Goal: Transaction & Acquisition: Purchase product/service

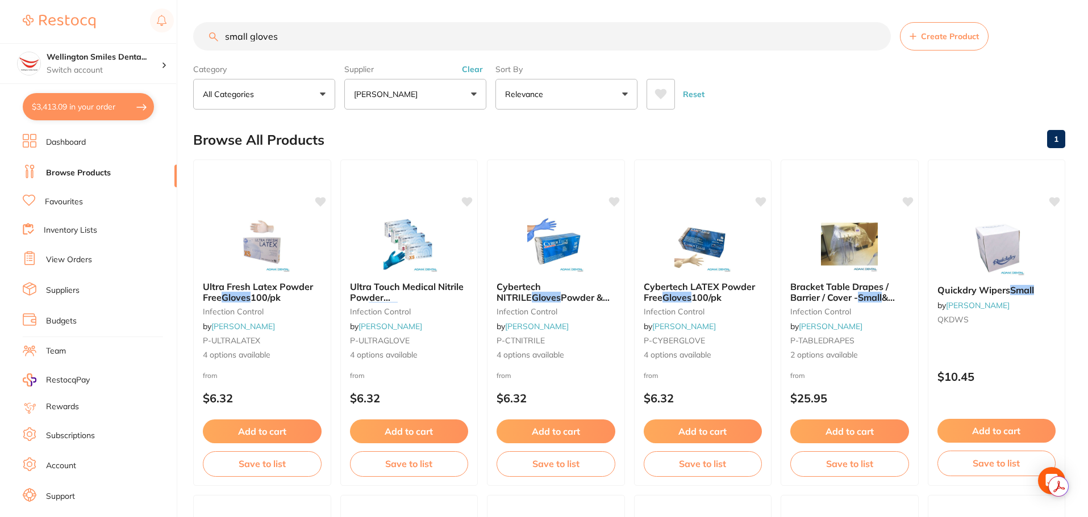
click at [90, 188] on ul "Dashboard Browse Products Favourites Inventory Lists View Orders Suppliers Budg…" at bounding box center [100, 330] width 154 height 392
click at [89, 178] on link "Browse Products" at bounding box center [78, 173] width 65 height 11
click at [474, 74] on button "Clear" at bounding box center [472, 70] width 28 height 10
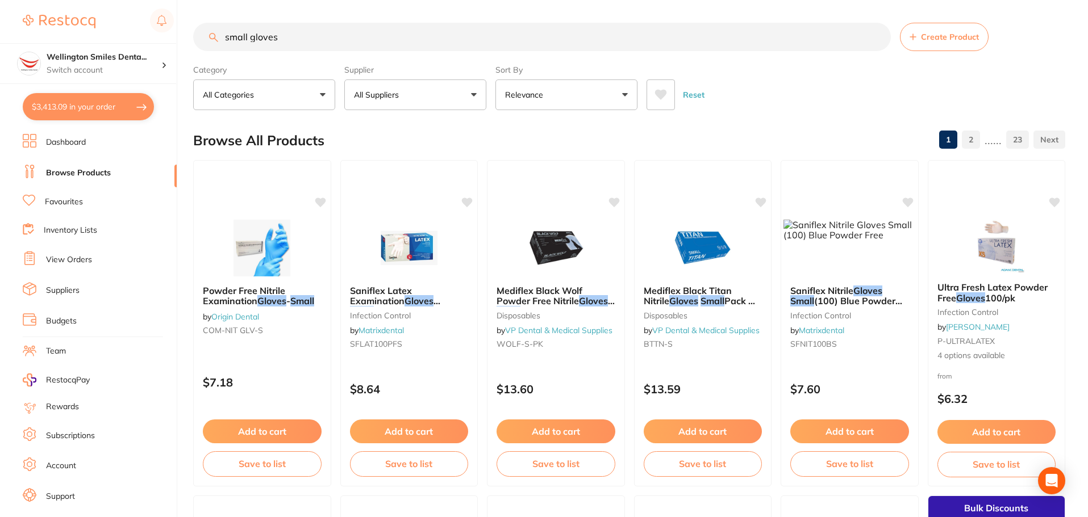
drag, startPoint x: 365, startPoint y: 29, endPoint x: 216, endPoint y: 46, distance: 150.3
click at [272, 32] on input "small gloves" at bounding box center [541, 37] width 697 height 28
click at [215, 46] on input "small gloves" at bounding box center [541, 37] width 697 height 28
drag, startPoint x: 277, startPoint y: 26, endPoint x: 210, endPoint y: 45, distance: 69.9
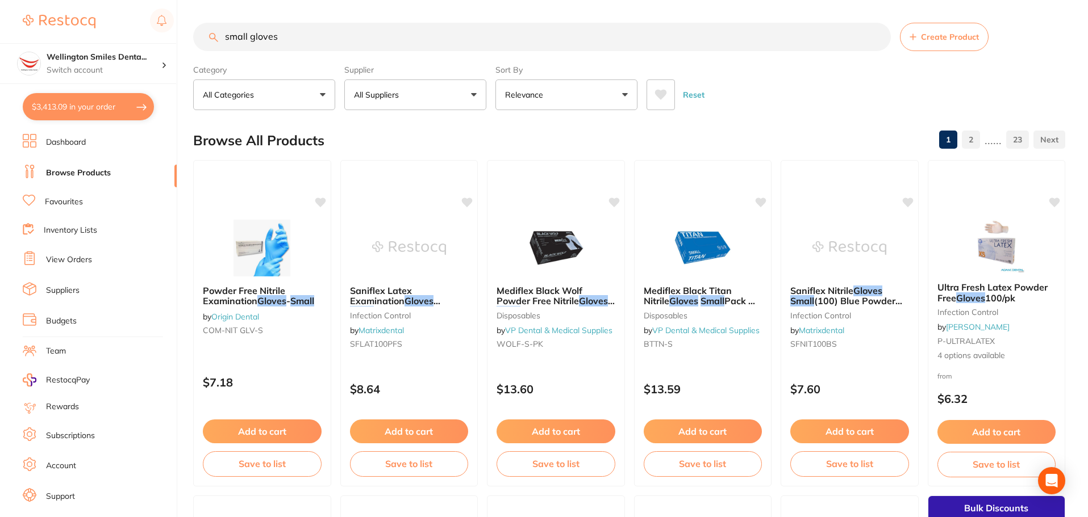
click at [210, 45] on input "small gloves" at bounding box center [541, 37] width 697 height 28
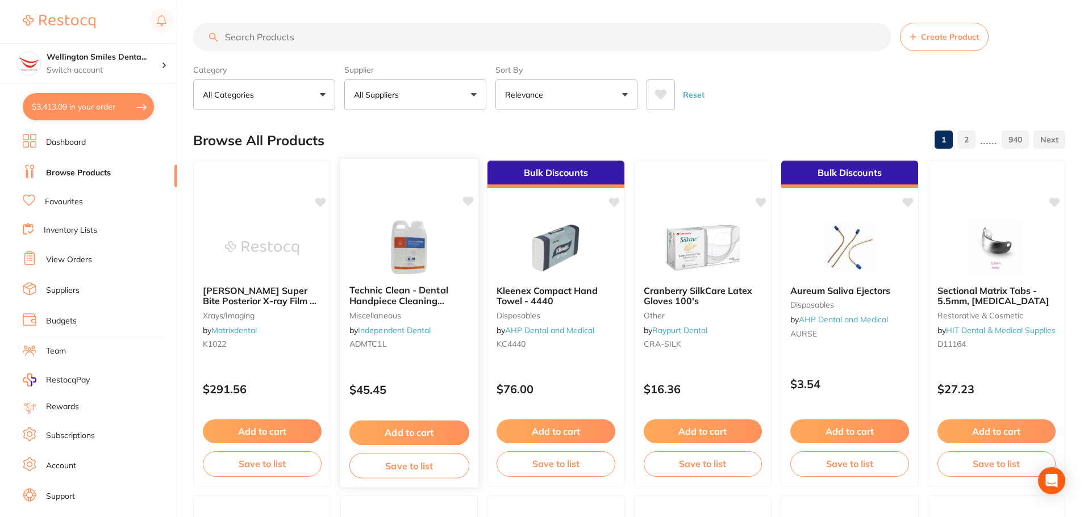
click at [426, 235] on img at bounding box center [408, 247] width 74 height 57
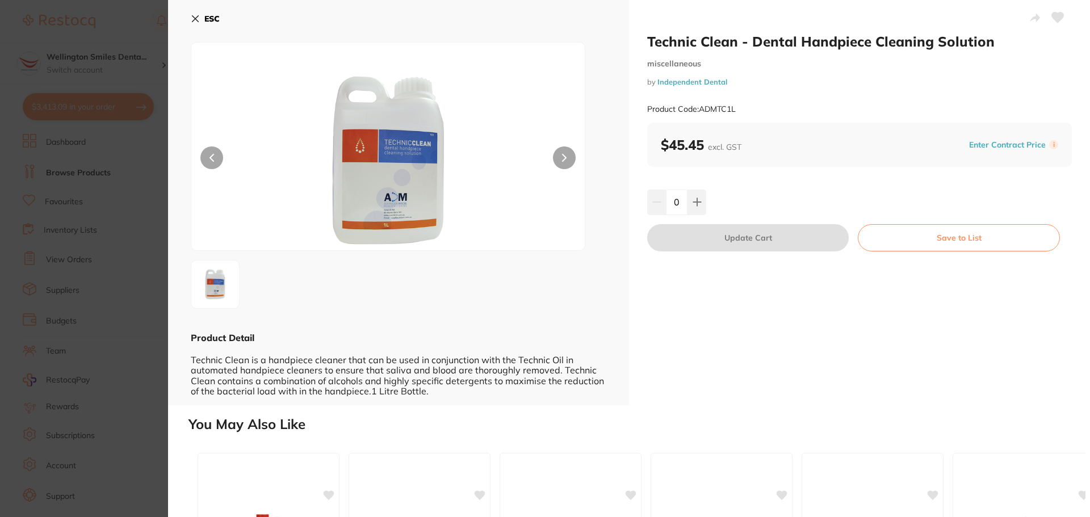
click at [197, 15] on icon at bounding box center [195, 18] width 9 height 9
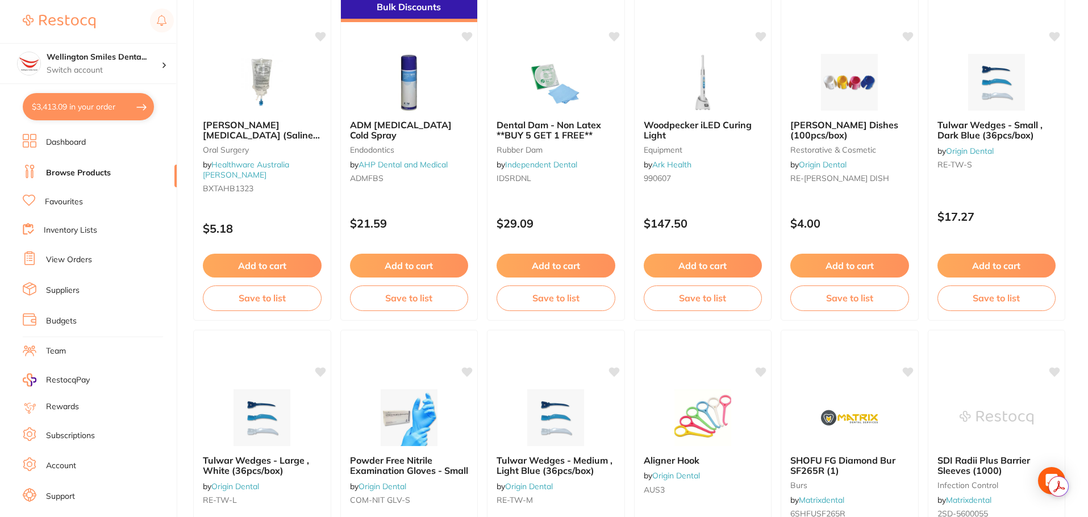
scroll to position [2045, 0]
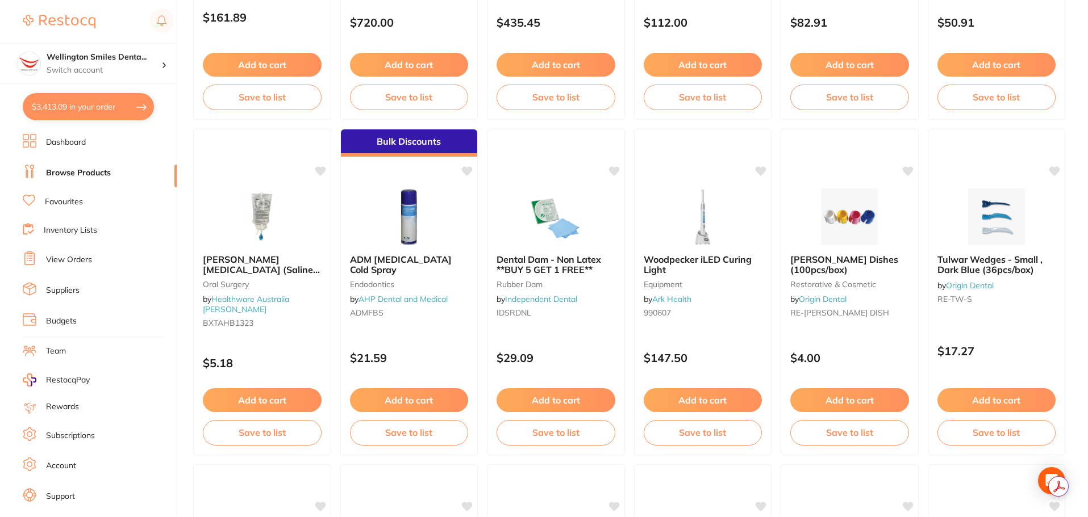
click at [796, 197] on div at bounding box center [849, 217] width 137 height 57
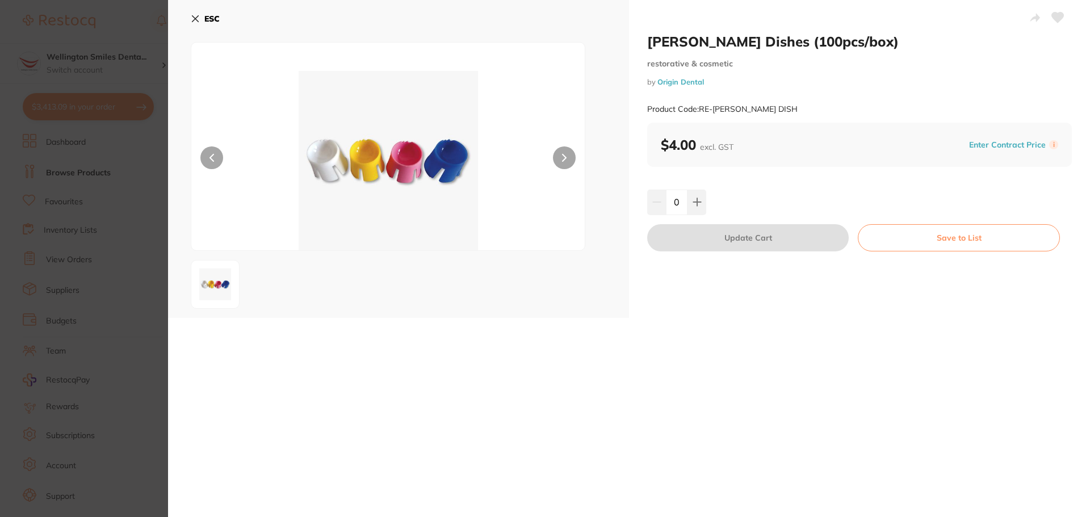
click at [198, 23] on icon at bounding box center [195, 18] width 9 height 9
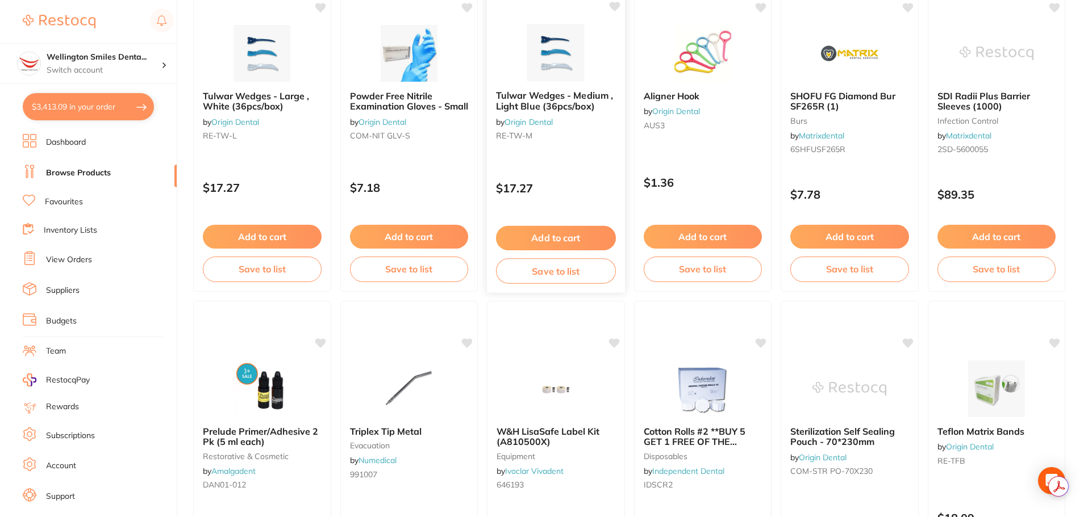
scroll to position [2713, 0]
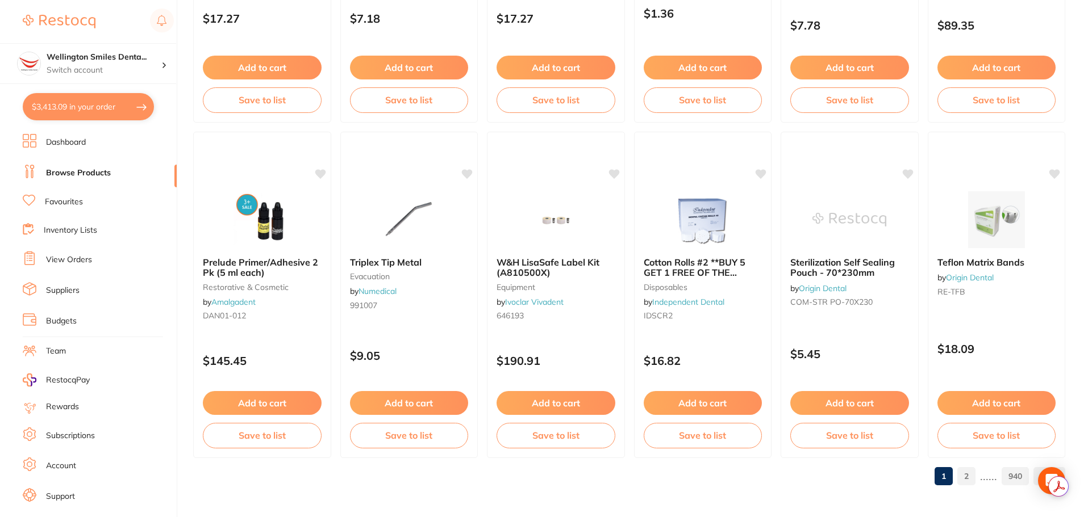
click at [970, 476] on link "2" at bounding box center [966, 476] width 18 height 23
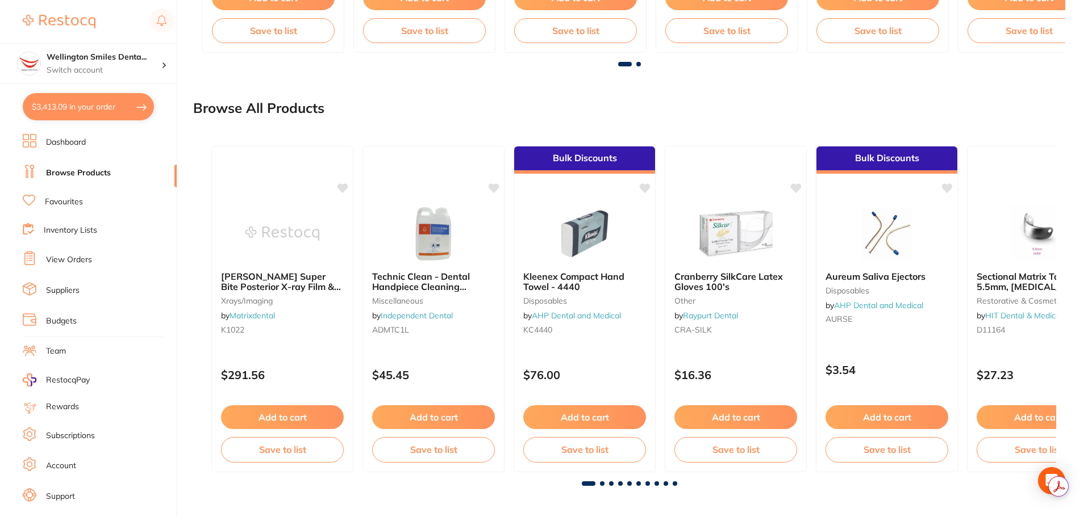
scroll to position [867, 0]
click at [604, 486] on div "[PERSON_NAME] Super Bite Posterior X-ray Film & Plate Holder (4) with Ring xray…" at bounding box center [629, 310] width 872 height 367
click at [601, 483] on span at bounding box center [602, 483] width 5 height 5
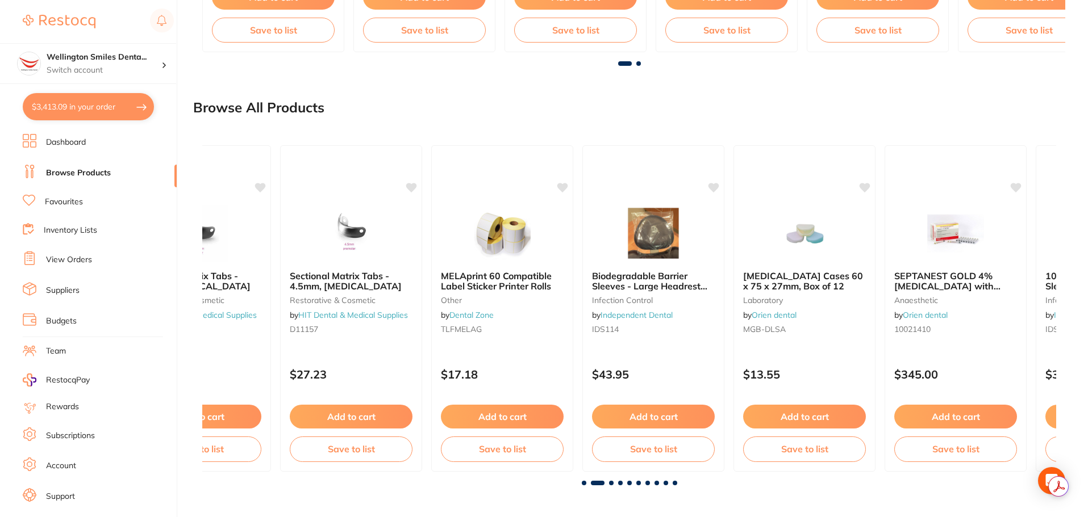
scroll to position [0, 854]
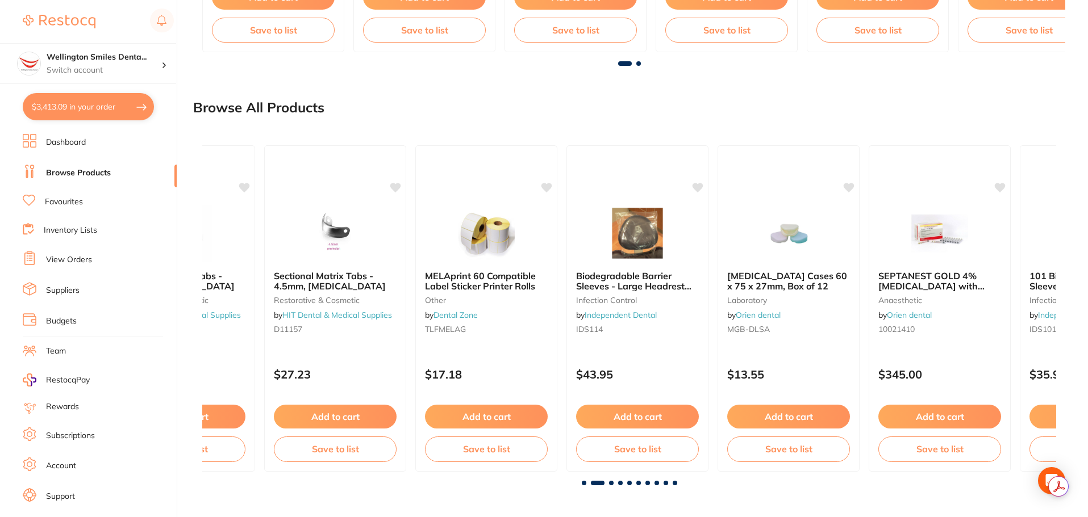
click at [611, 484] on span at bounding box center [611, 483] width 5 height 5
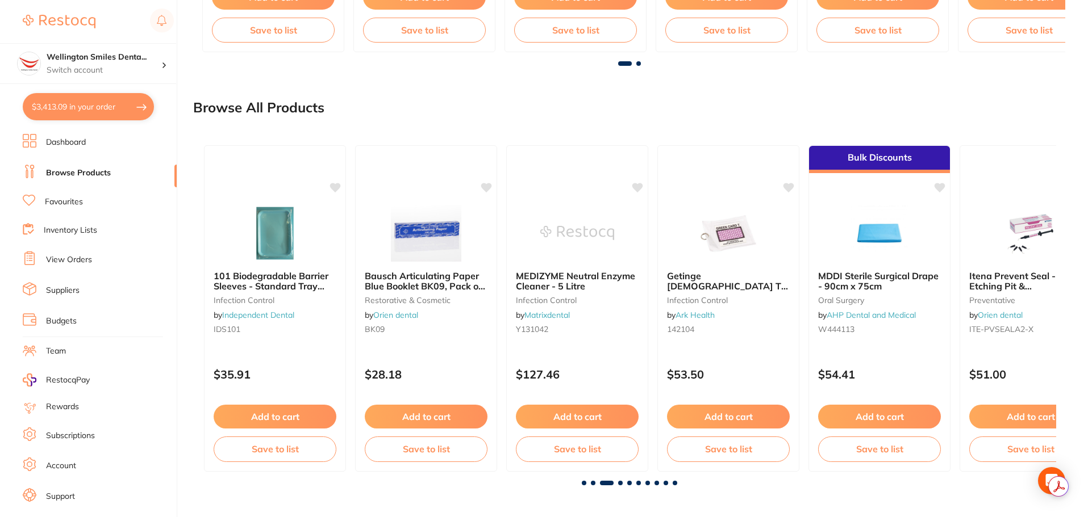
scroll to position [0, 1707]
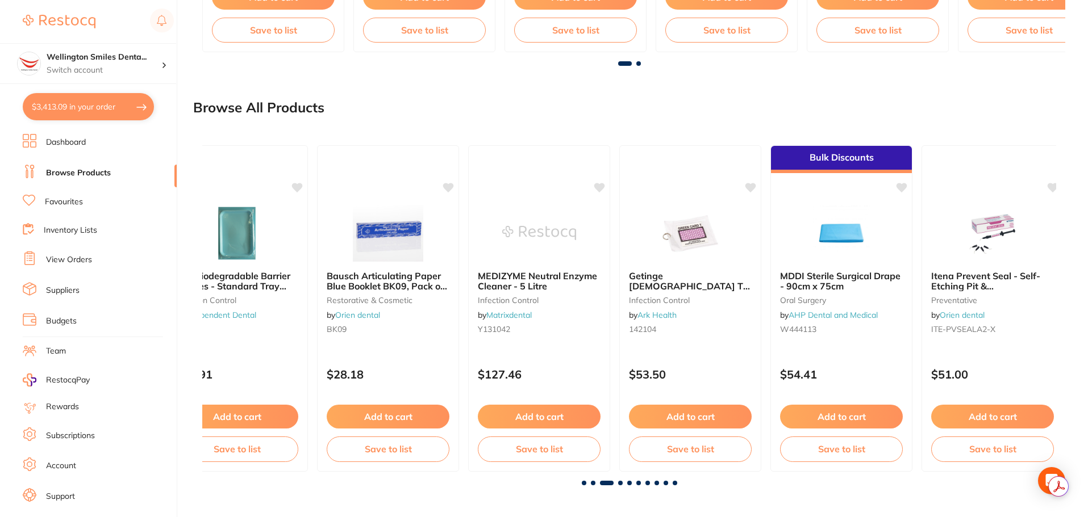
click at [618, 483] on span at bounding box center [620, 483] width 5 height 5
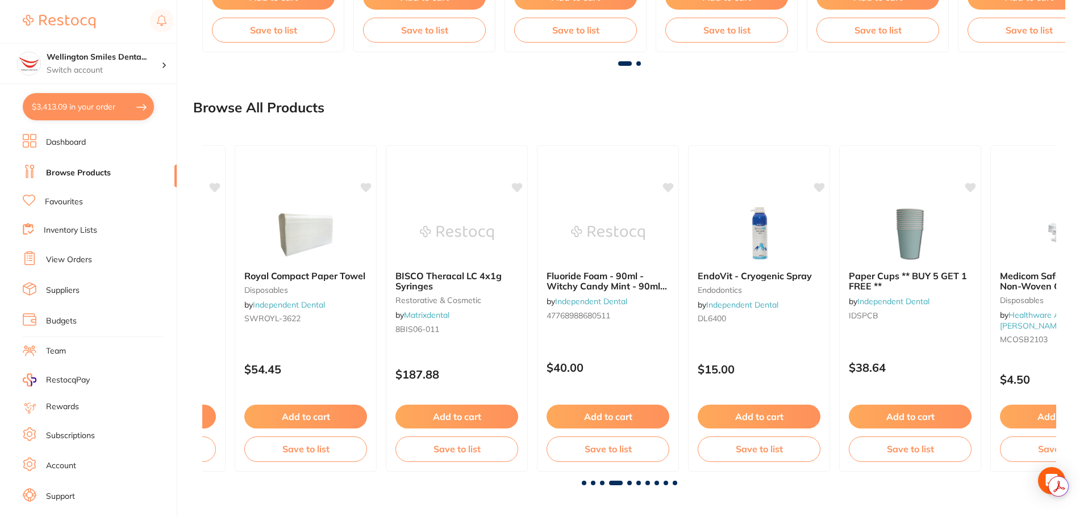
scroll to position [0, 2561]
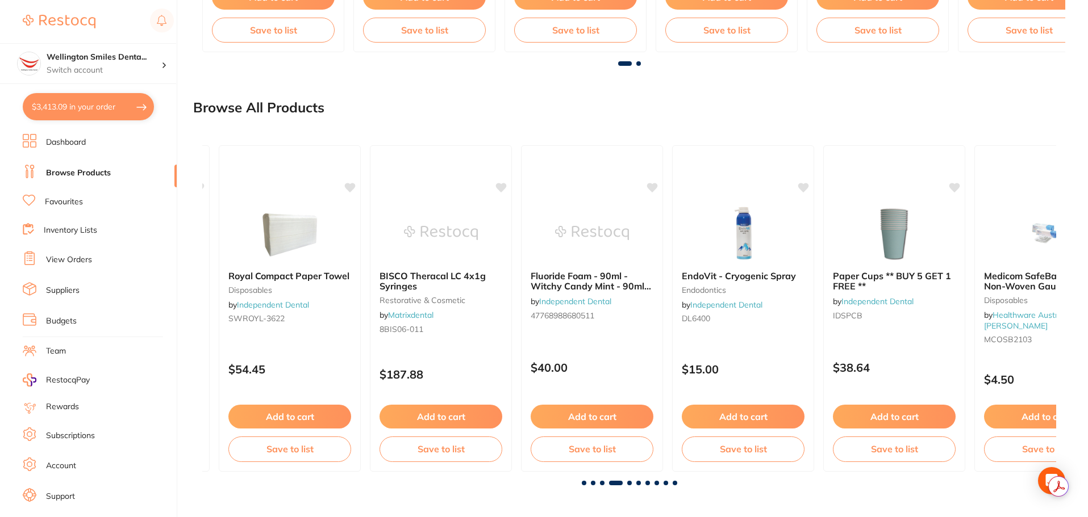
click at [629, 483] on span at bounding box center [629, 483] width 5 height 5
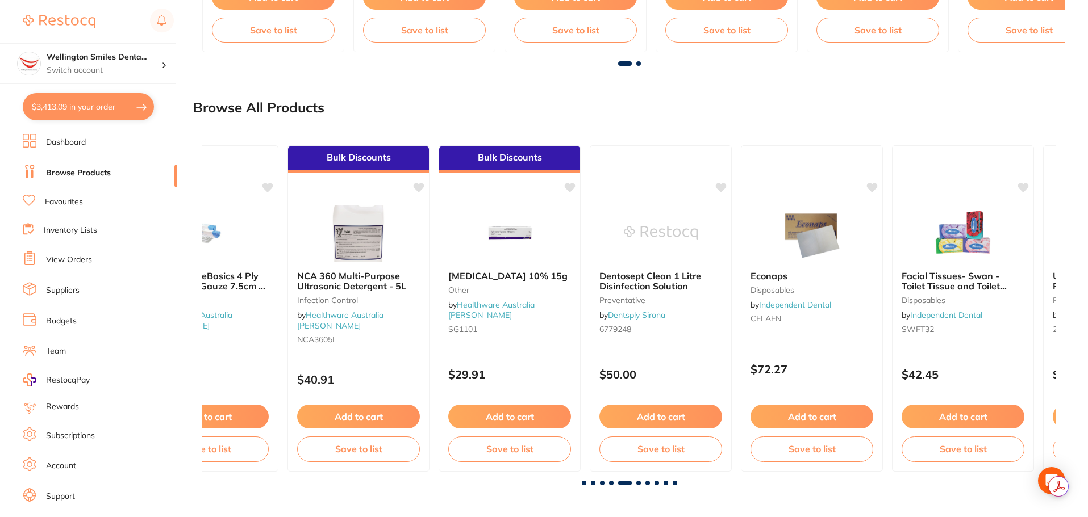
scroll to position [0, 3414]
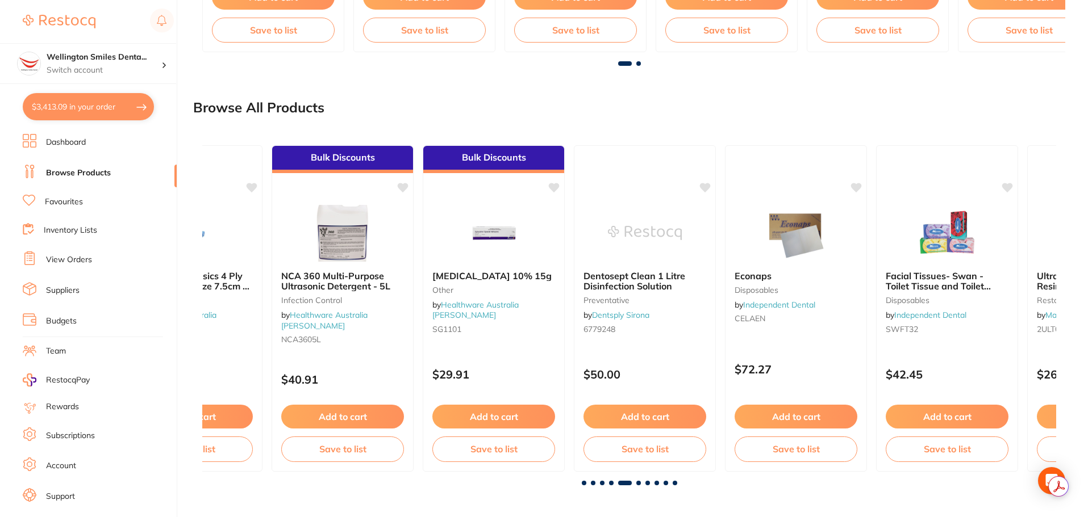
click at [637, 483] on span at bounding box center [638, 483] width 5 height 5
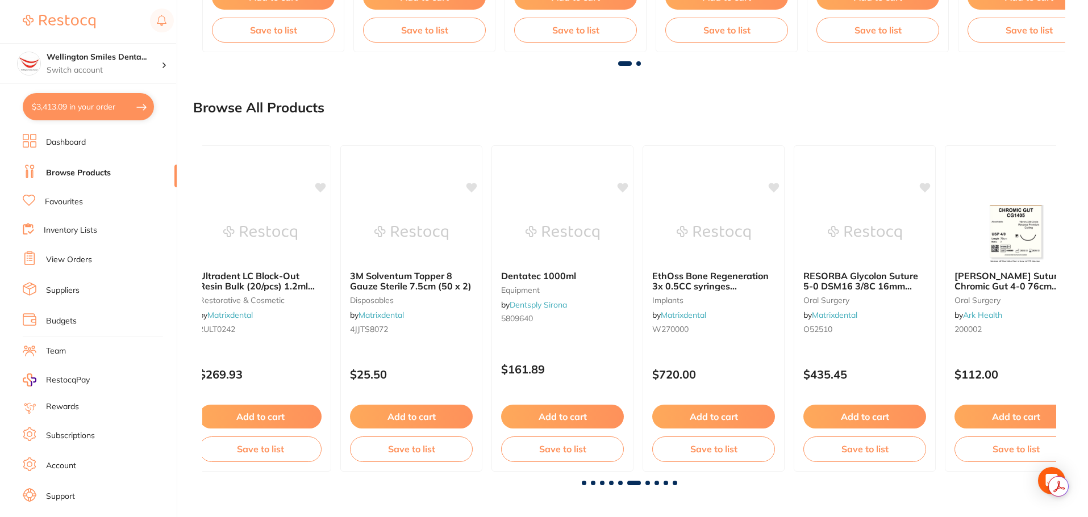
scroll to position [0, 4268]
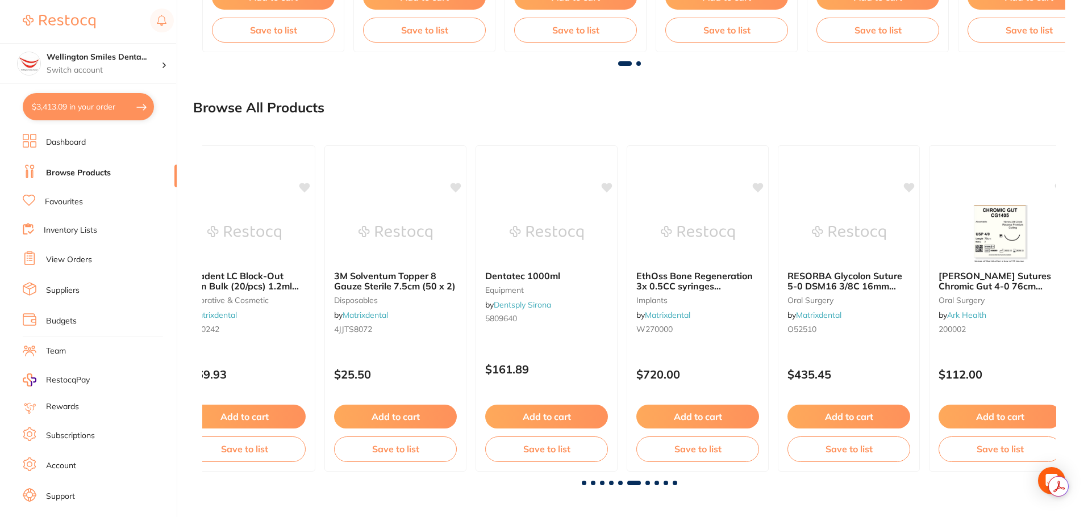
click at [647, 484] on span at bounding box center [647, 483] width 5 height 5
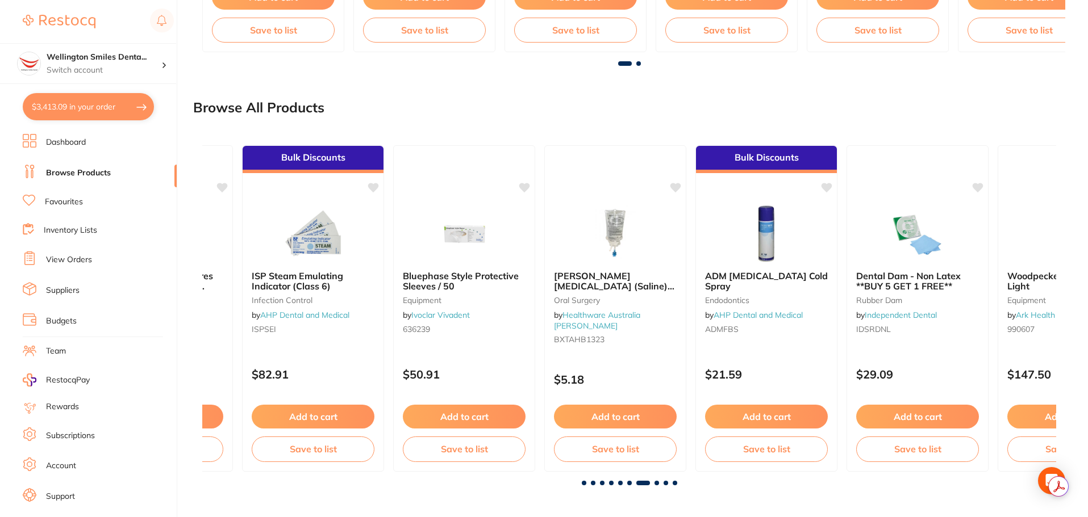
scroll to position [0, 5121]
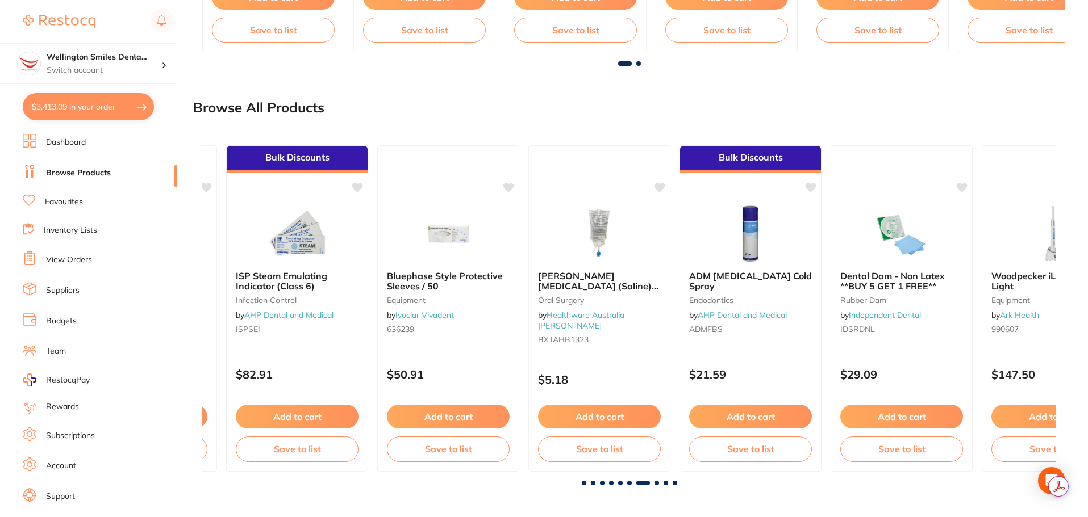
click at [657, 482] on span at bounding box center [656, 483] width 5 height 5
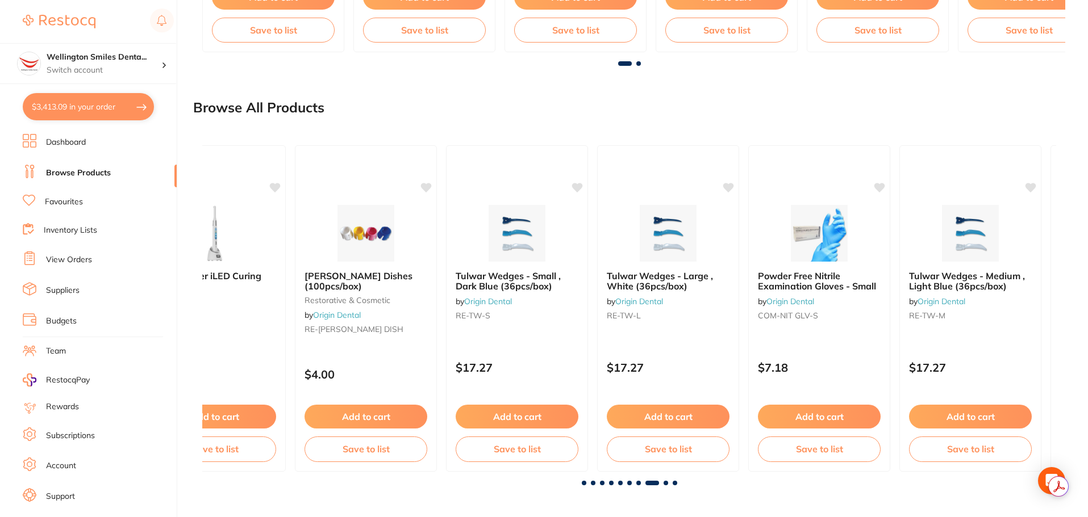
scroll to position [0, 5975]
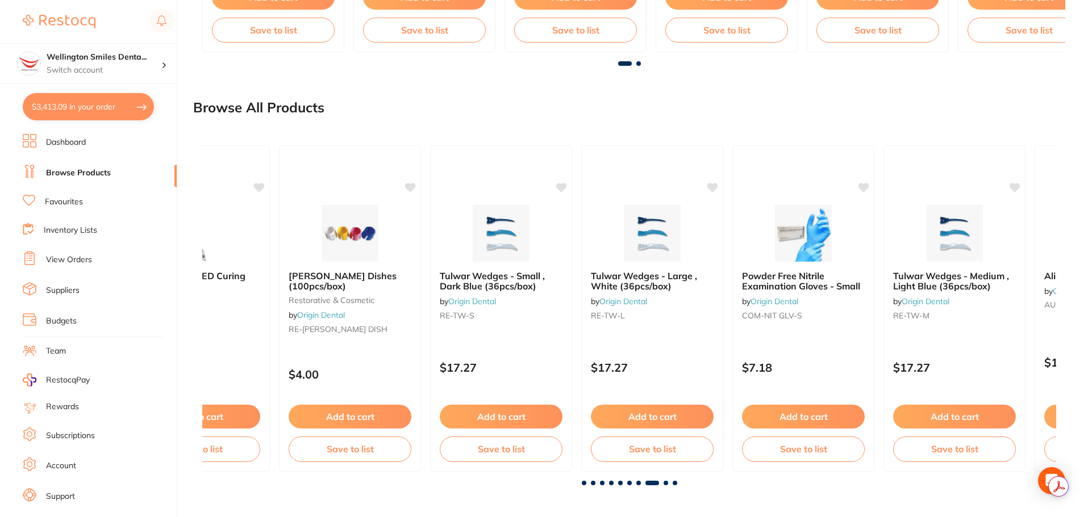
click at [664, 483] on span at bounding box center [665, 483] width 5 height 5
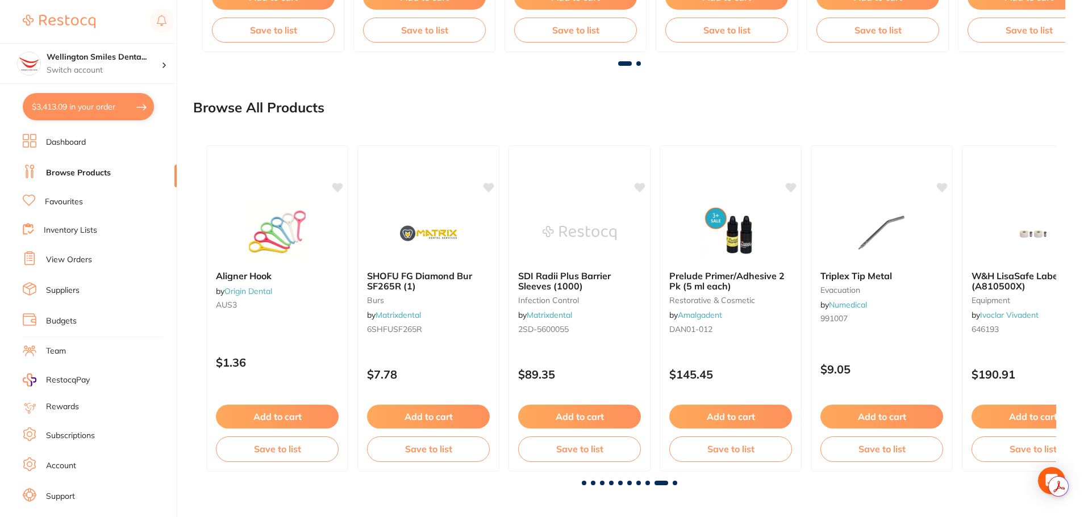
scroll to position [0, 6828]
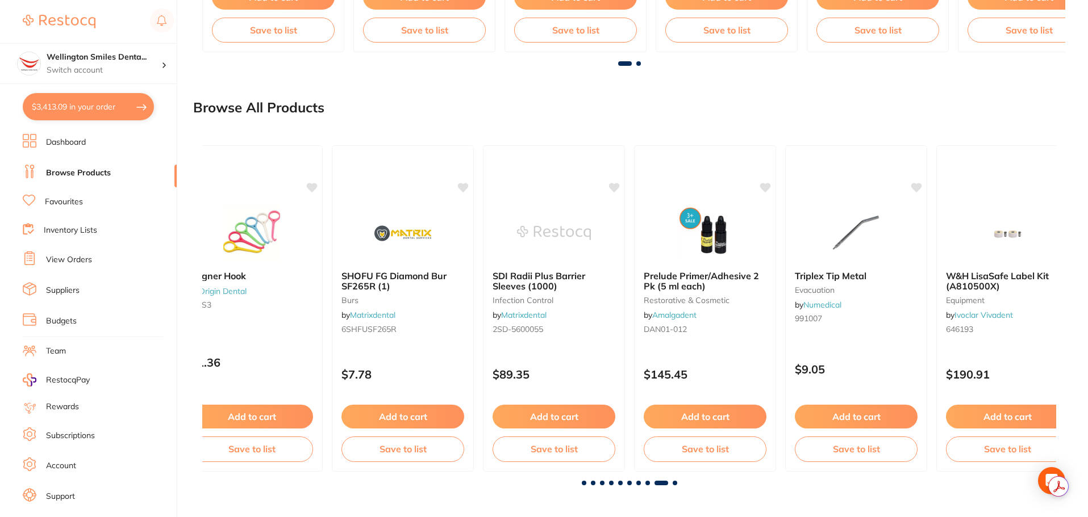
click at [674, 483] on span at bounding box center [674, 483] width 5 height 5
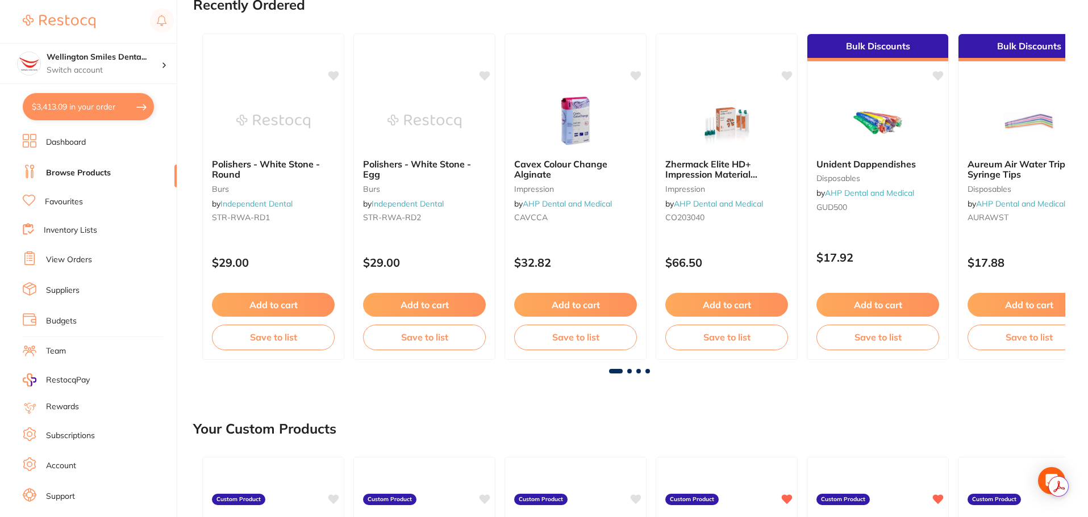
scroll to position [0, 0]
